Goal: Task Accomplishment & Management: Complete application form

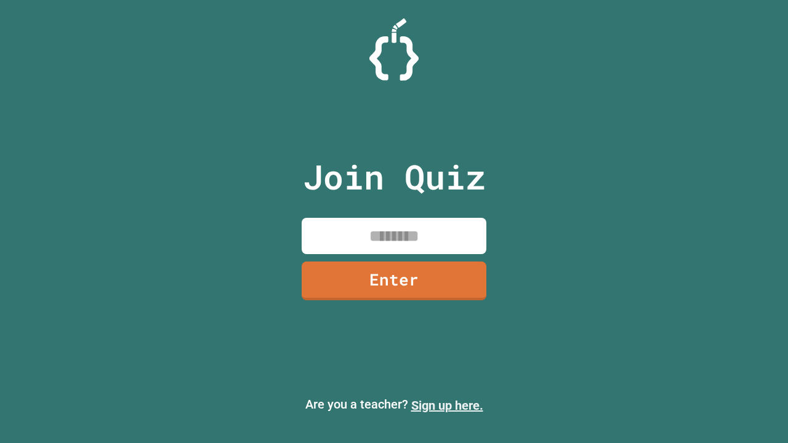
click at [442, 406] on link "Sign up here." at bounding box center [447, 405] width 72 height 15
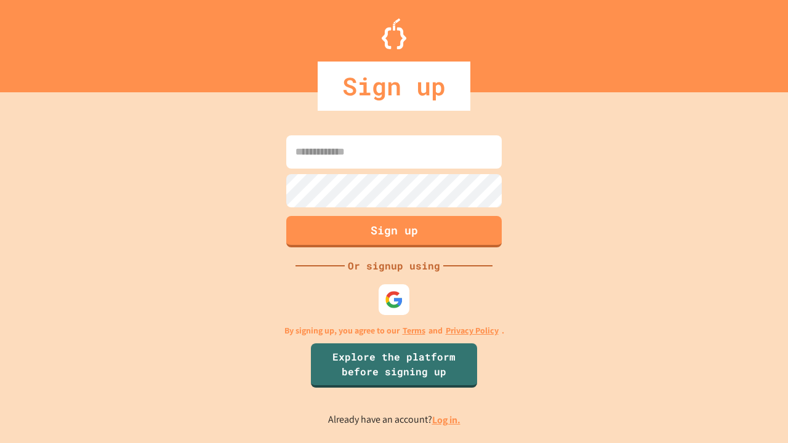
click at [447, 420] on link "Log in." at bounding box center [446, 420] width 28 height 13
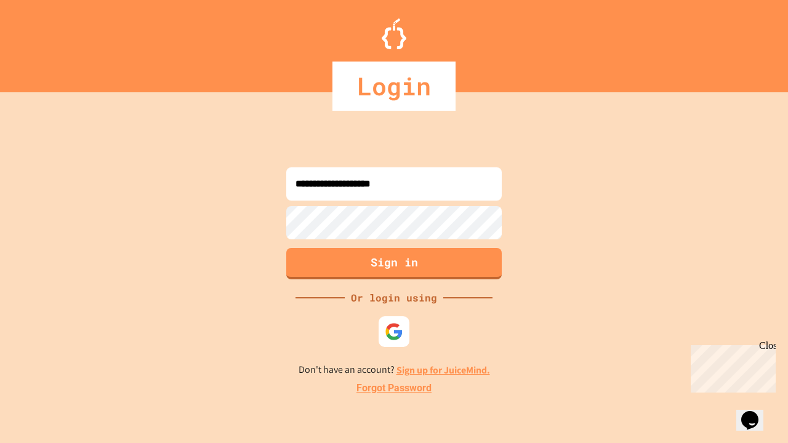
type input "**********"
